Goal: Navigation & Orientation: Find specific page/section

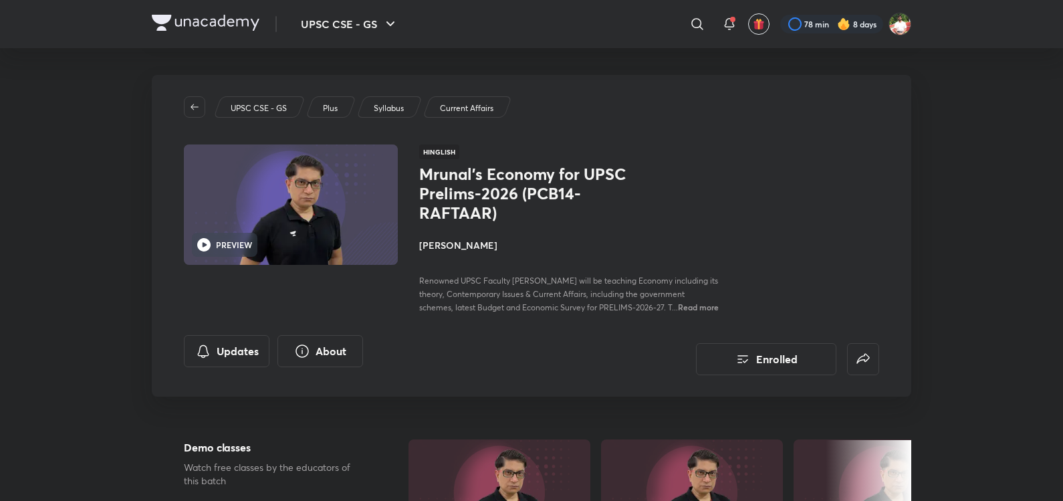
click at [195, 19] on img at bounding box center [206, 23] width 108 height 16
click at [198, 9] on div "UPSC CSE - GS ​ 78 min 8 days" at bounding box center [532, 24] width 760 height 48
click at [217, 29] on img at bounding box center [206, 23] width 108 height 16
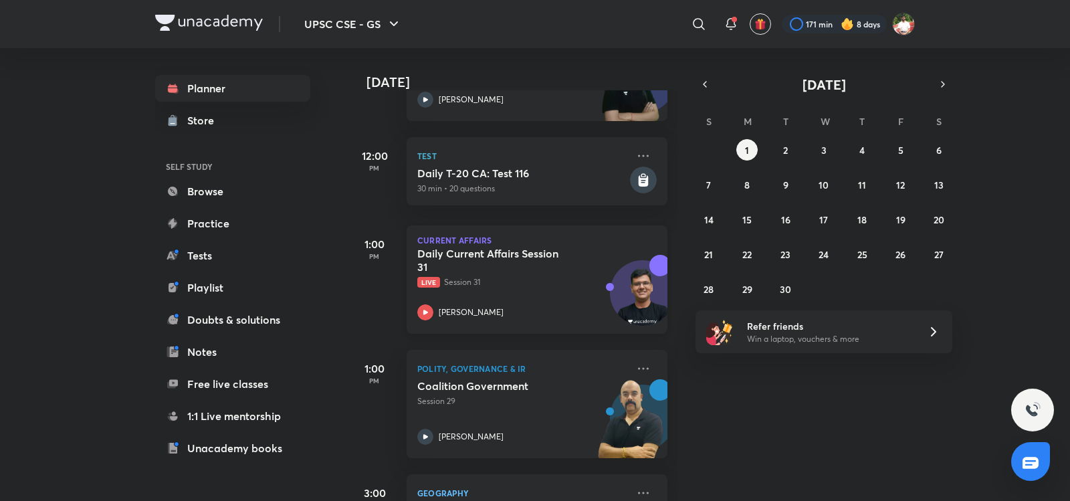
click at [542, 260] on h5 "Daily Current Affairs Session 31" at bounding box center [500, 260] width 167 height 27
click at [500, 272] on h5 "Daily Current Affairs Session 31" at bounding box center [500, 260] width 167 height 27
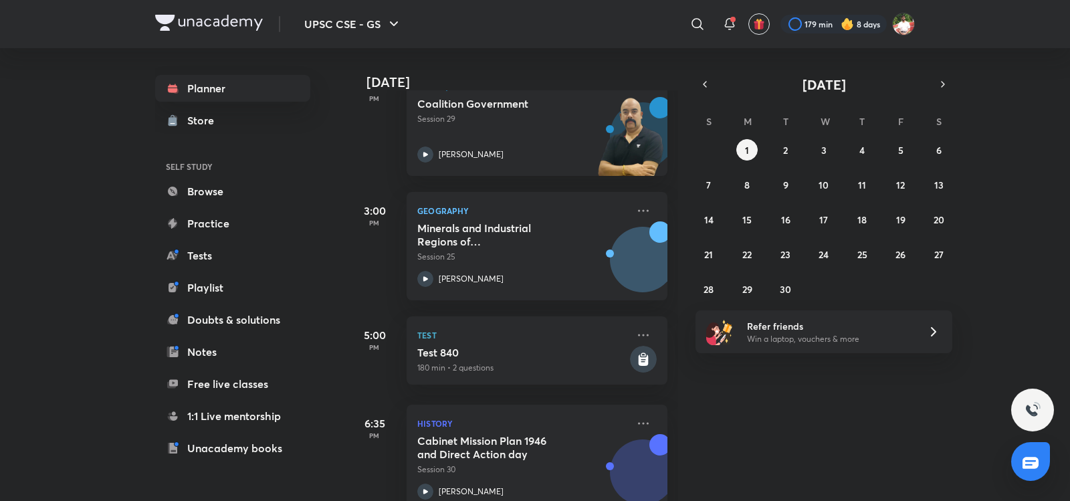
scroll to position [468, 0]
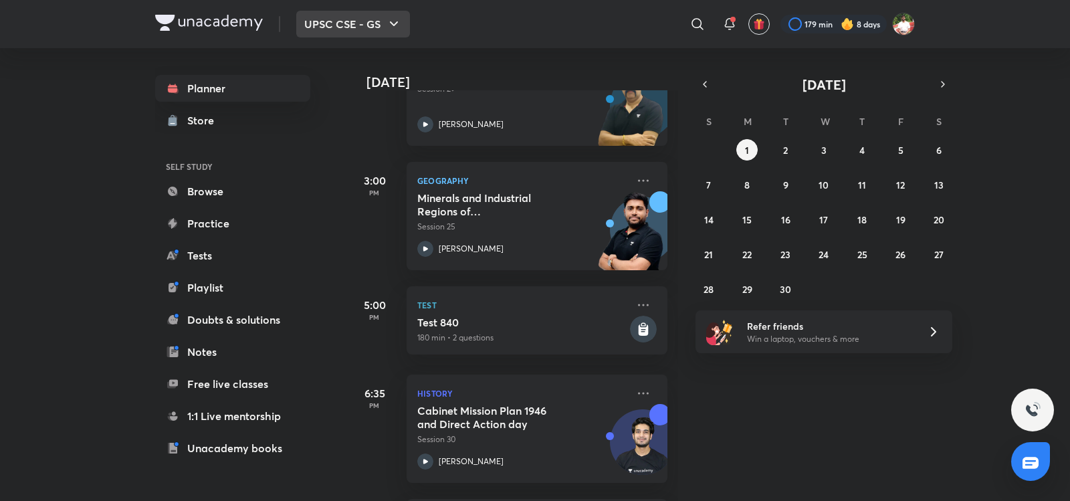
click at [371, 33] on button "UPSC CSE - GS" at bounding box center [353, 24] width 114 height 27
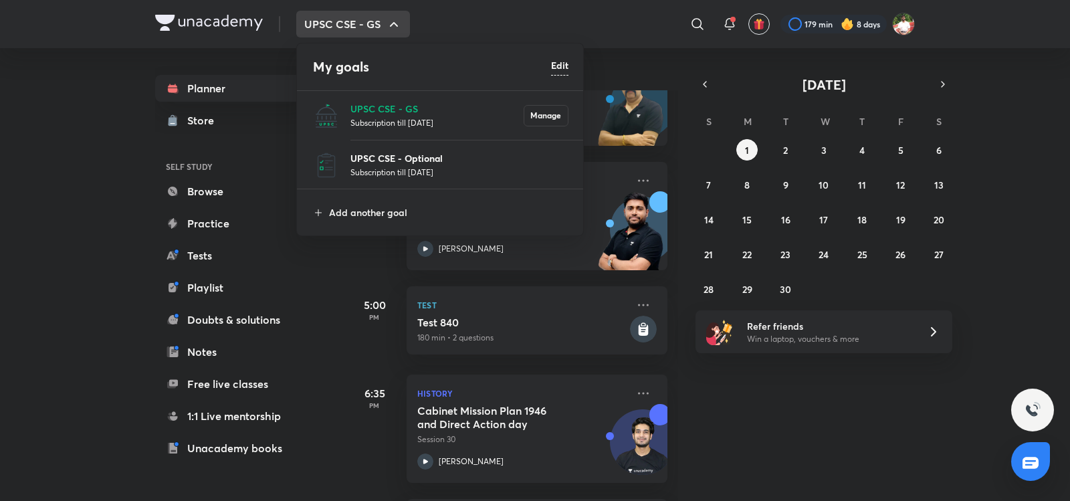
click at [392, 151] on p "UPSC CSE - Optional" at bounding box center [459, 158] width 218 height 14
